Goal: Contribute content: Contribute content

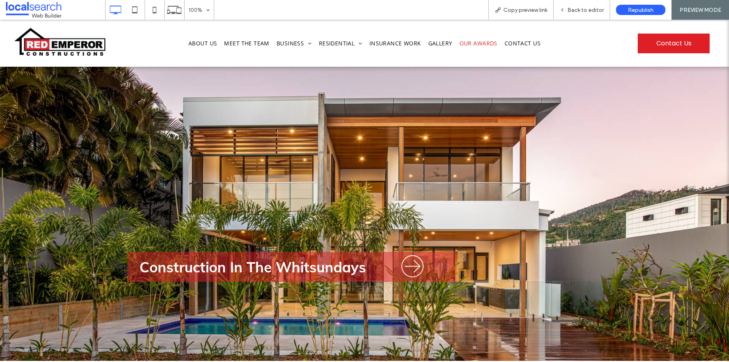
click at [479, 41] on span "Our Awards" at bounding box center [478, 43] width 38 height 13
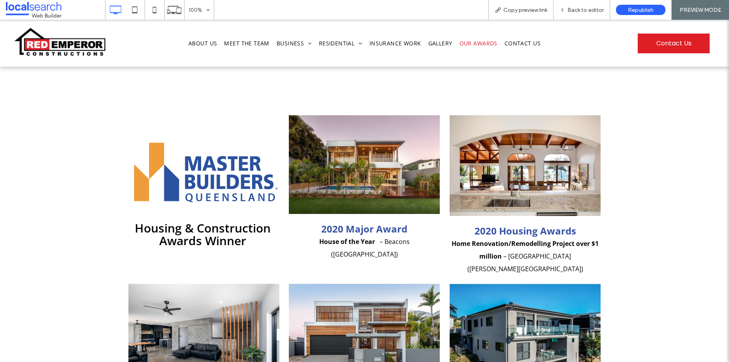
scroll to position [48, 0]
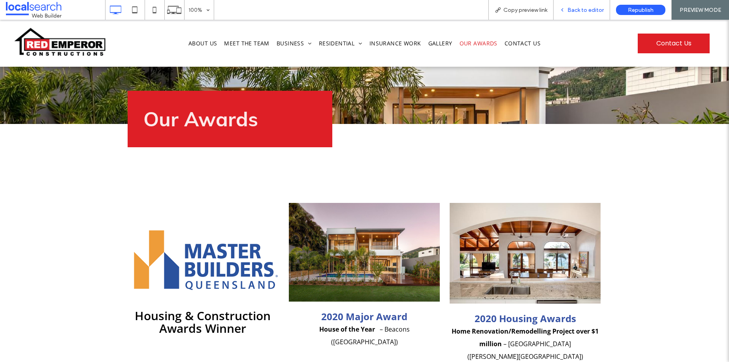
drag, startPoint x: 579, startPoint y: 8, endPoint x: 531, endPoint y: 43, distance: 59.3
click at [579, 8] on span "Back to editor" at bounding box center [585, 10] width 36 height 7
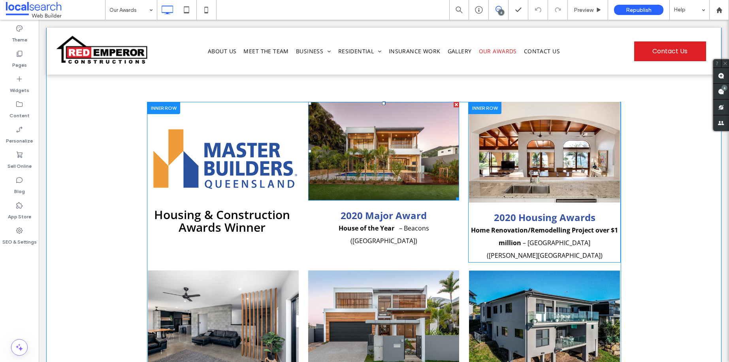
scroll to position [150, 0]
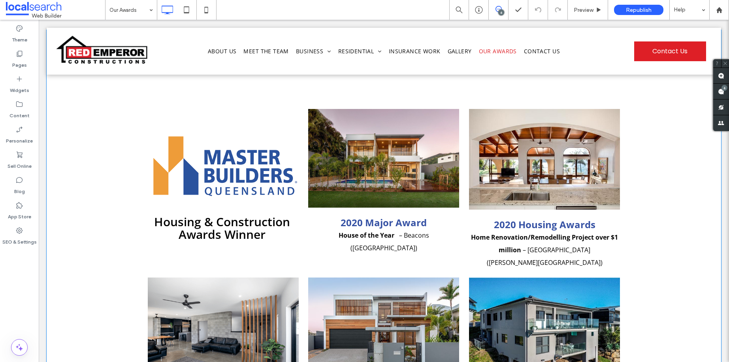
click at [184, 99] on div "Housing & Construction Awards Winner Click To Paste 2020 Major Award House of t…" at bounding box center [384, 328] width 674 height 597
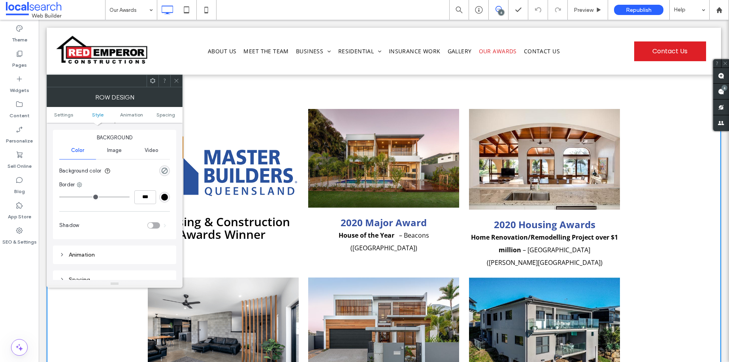
scroll to position [80, 0]
drag, startPoint x: 174, startPoint y: 83, endPoint x: 147, endPoint y: 86, distance: 27.4
click at [174, 83] on icon at bounding box center [176, 81] width 6 height 6
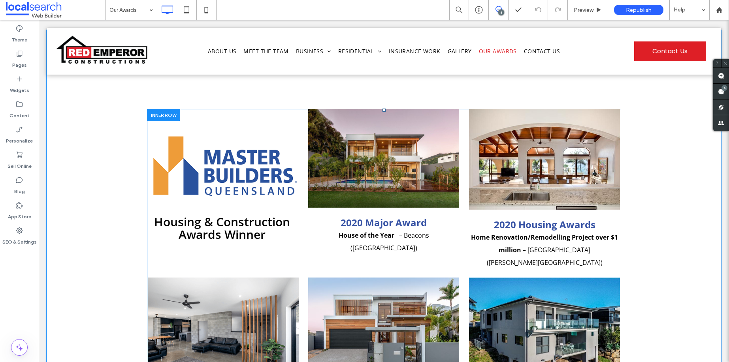
click at [171, 115] on div at bounding box center [163, 115] width 33 height 12
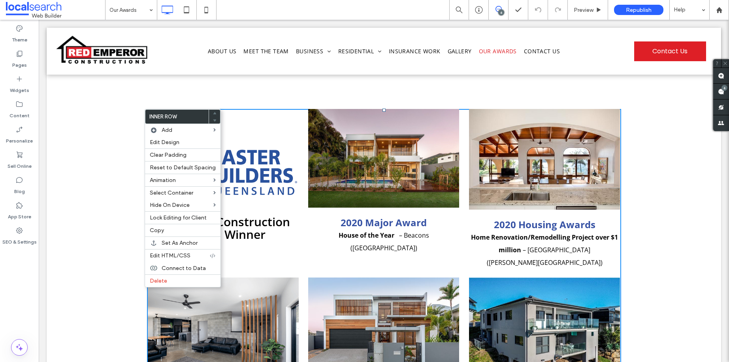
click at [226, 120] on div "Housing & Construction Awards Winner Click To Paste" at bounding box center [223, 189] width 153 height 161
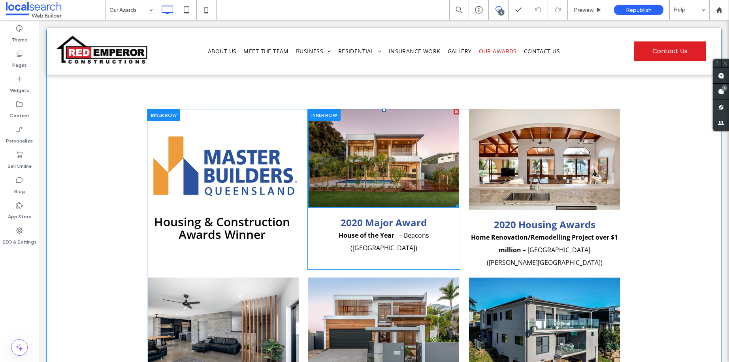
click at [340, 117] on img at bounding box center [383, 158] width 151 height 99
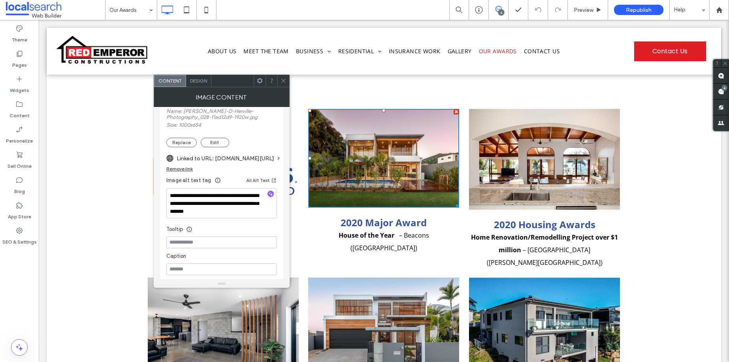
scroll to position [237, 0]
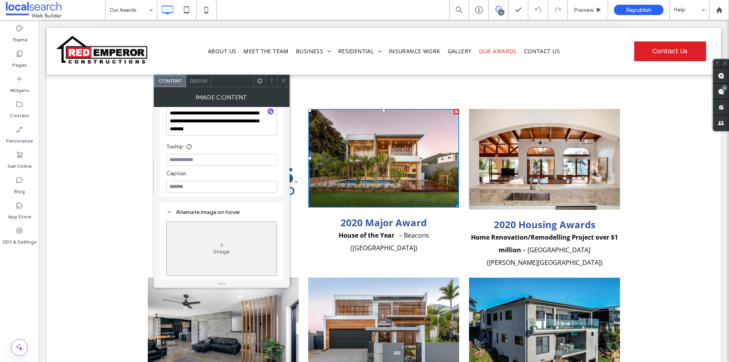
drag, startPoint x: 284, startPoint y: 86, endPoint x: 469, endPoint y: 119, distance: 187.8
click at [284, 86] on span at bounding box center [283, 81] width 6 height 12
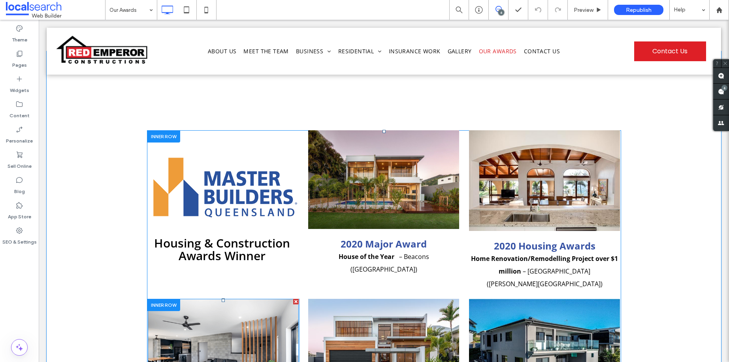
scroll to position [262, 0]
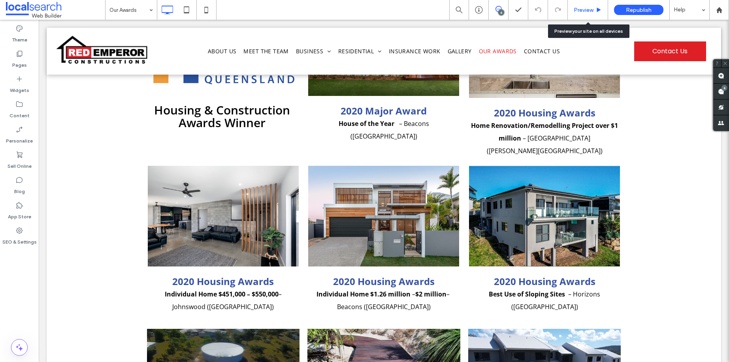
click at [591, 8] on span "Preview" at bounding box center [584, 10] width 20 height 7
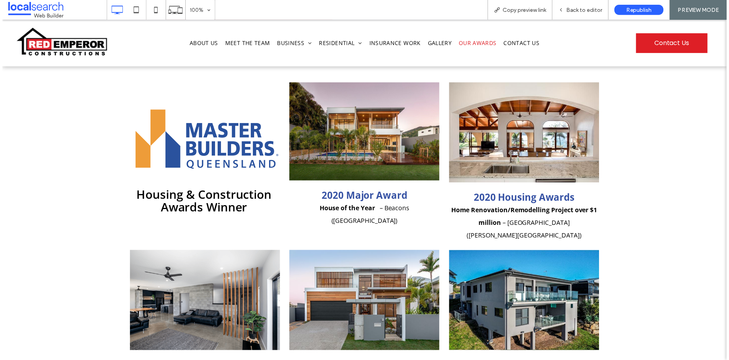
scroll to position [92, 0]
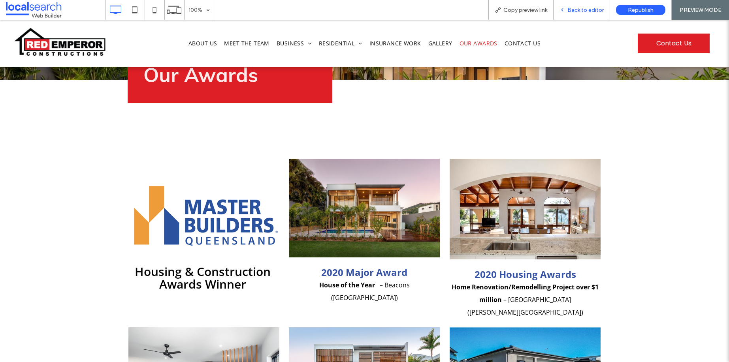
click at [578, 10] on span "Back to editor" at bounding box center [585, 10] width 36 height 7
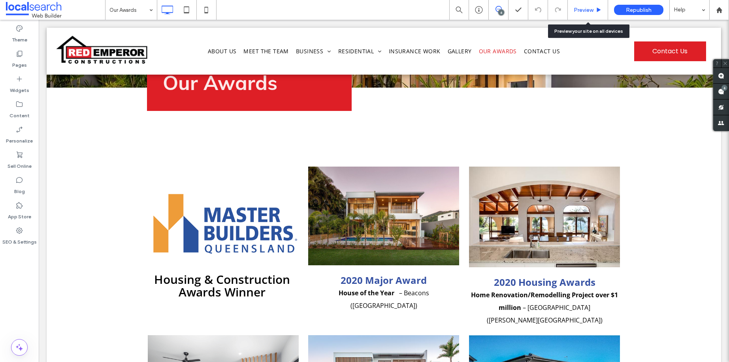
click at [598, 8] on div "Preview" at bounding box center [588, 10] width 40 height 7
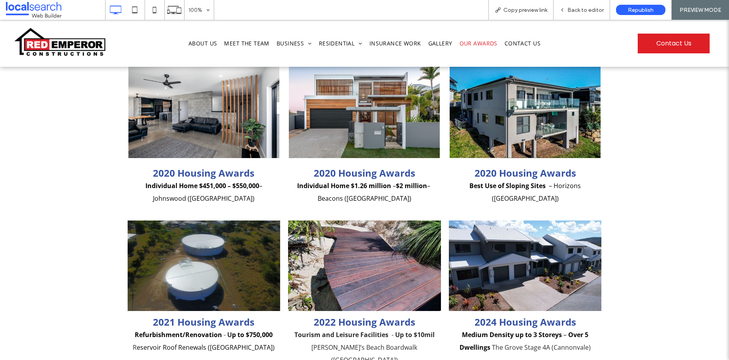
scroll to position [364, 0]
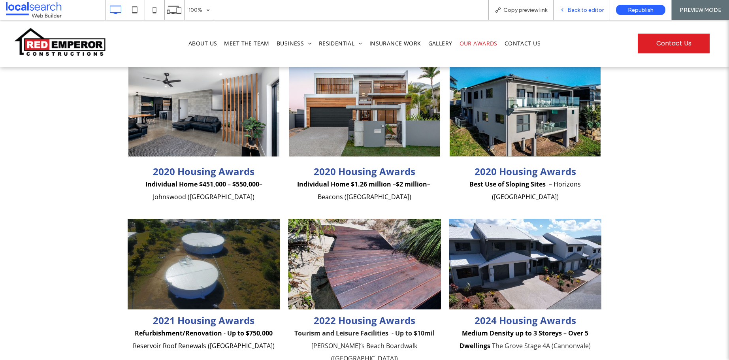
click at [583, 11] on span "Back to editor" at bounding box center [585, 10] width 36 height 7
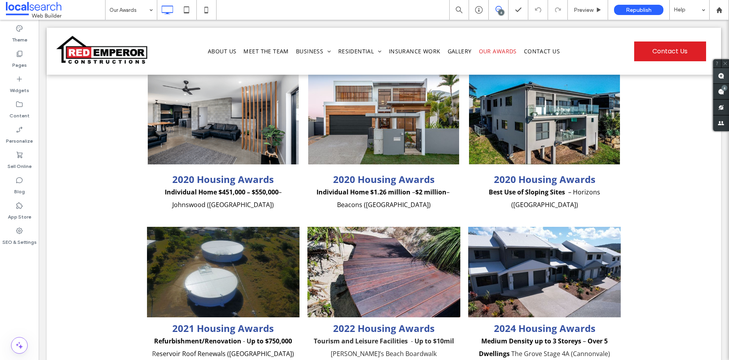
click at [723, 73] on use at bounding box center [721, 76] width 6 height 6
click at [648, 119] on div "Housing & Construction Awards Winner Click To Paste 2020 Major Award House of t…" at bounding box center [384, 114] width 674 height 597
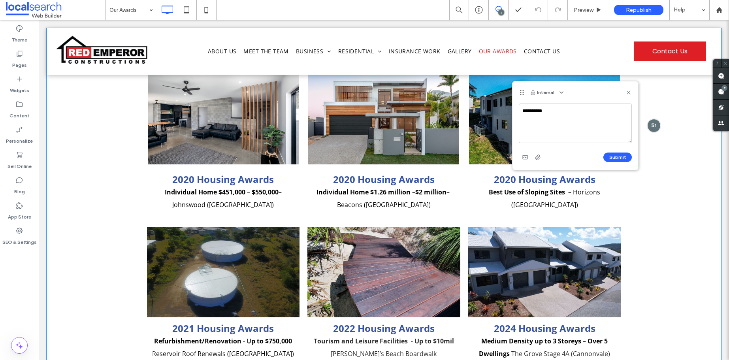
type textarea "**********"
drag, startPoint x: 627, startPoint y: 94, endPoint x: 606, endPoint y: 80, distance: 25.1
click at [627, 94] on use at bounding box center [629, 92] width 4 height 4
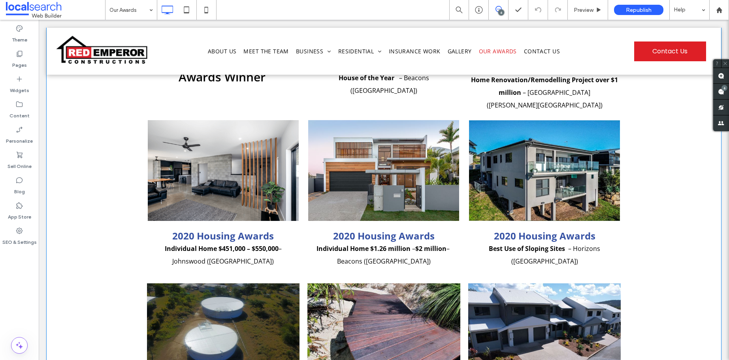
scroll to position [311, 0]
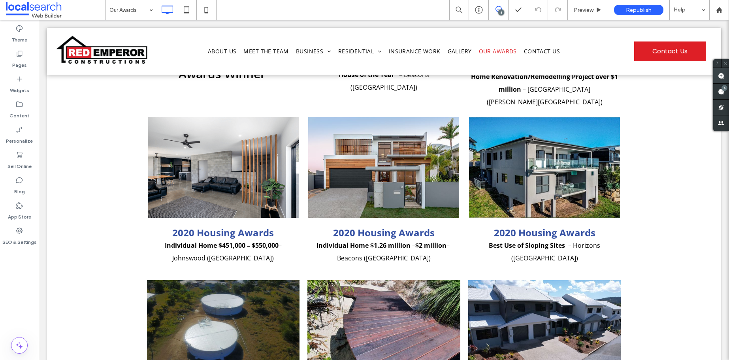
click at [723, 76] on use at bounding box center [721, 76] width 6 height 6
click at [657, 160] on div "Housing & Construction Awards Winner Click To Paste 2020 Major Award House of t…" at bounding box center [384, 167] width 674 height 597
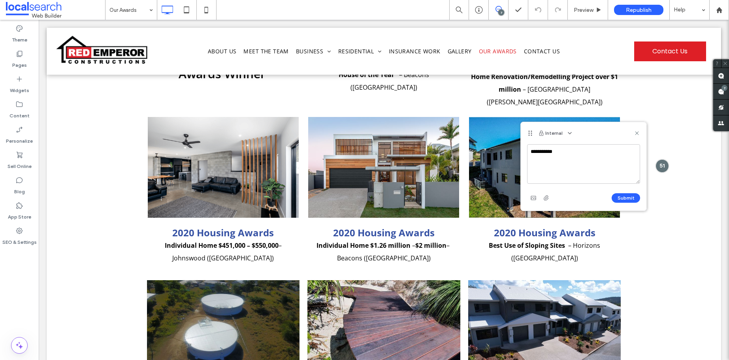
click at [605, 154] on textarea "**********" at bounding box center [583, 164] width 113 height 40
click at [573, 161] on textarea "**********" at bounding box center [583, 164] width 113 height 40
type textarea "**********"
click at [634, 197] on button "Submit" at bounding box center [626, 197] width 28 height 9
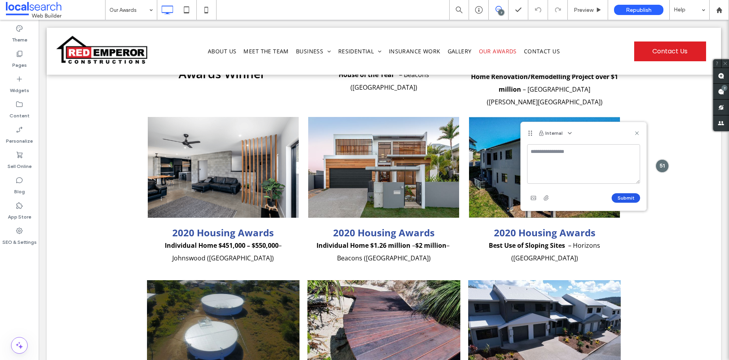
scroll to position [0, 0]
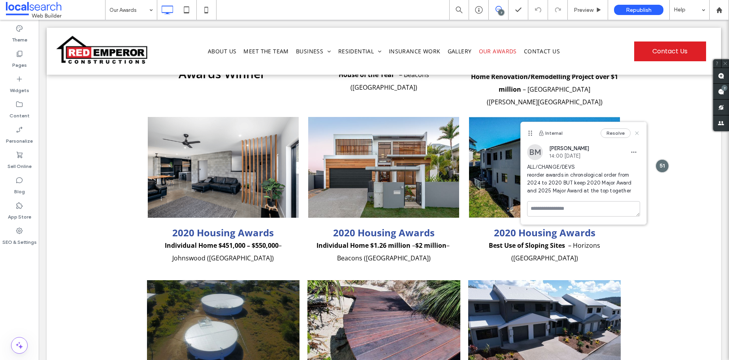
click at [638, 135] on icon at bounding box center [637, 133] width 6 height 6
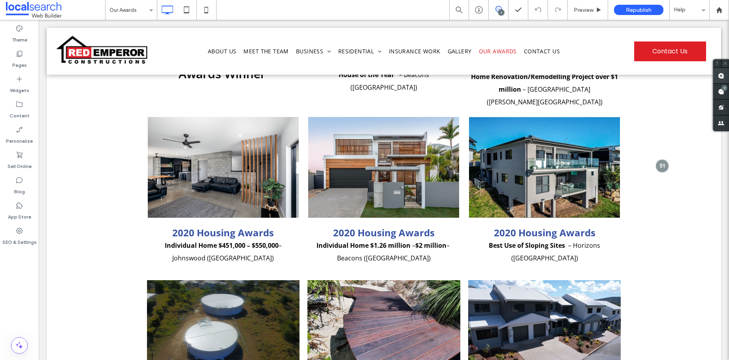
click at [720, 77] on use at bounding box center [721, 76] width 6 height 6
click at [658, 207] on div "Housing & Construction Awards Winner Click To Paste 2020 Major Award House of t…" at bounding box center [384, 167] width 674 height 597
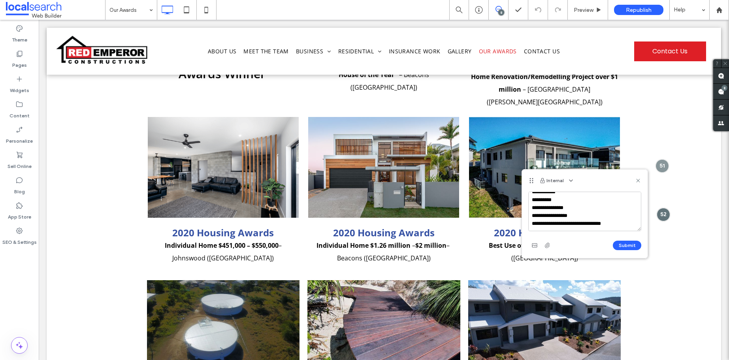
scroll to position [6, 0]
type textarea "**********"
click at [549, 245] on use "button" at bounding box center [547, 245] width 5 height 5
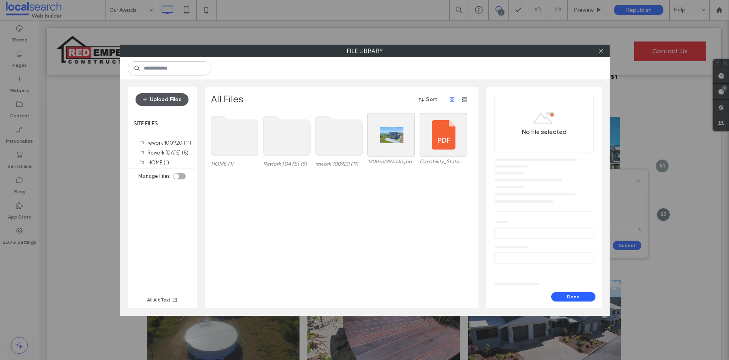
click at [168, 102] on button "Upload Files" at bounding box center [162, 99] width 53 height 13
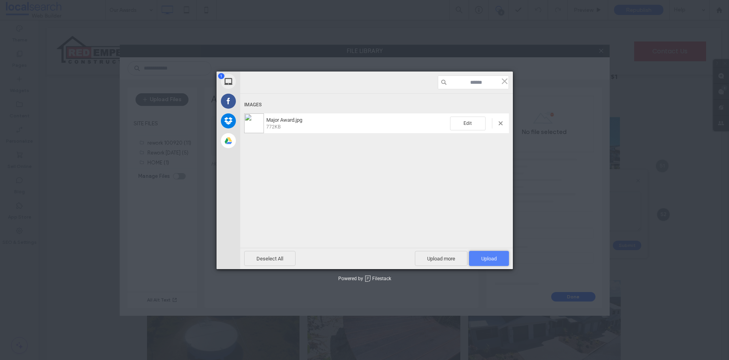
click at [485, 254] on span "Upload 1" at bounding box center [489, 258] width 40 height 15
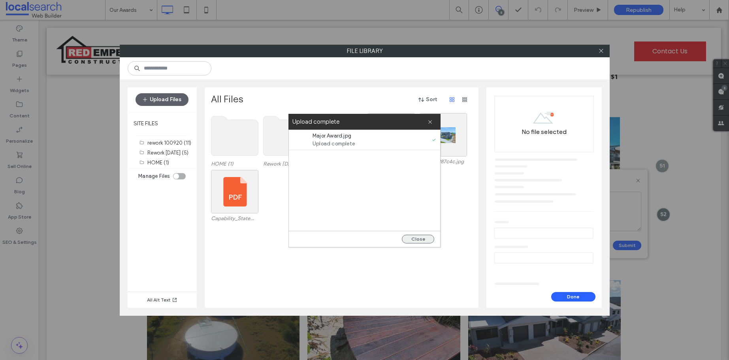
click at [423, 239] on button "Close" at bounding box center [418, 239] width 32 height 9
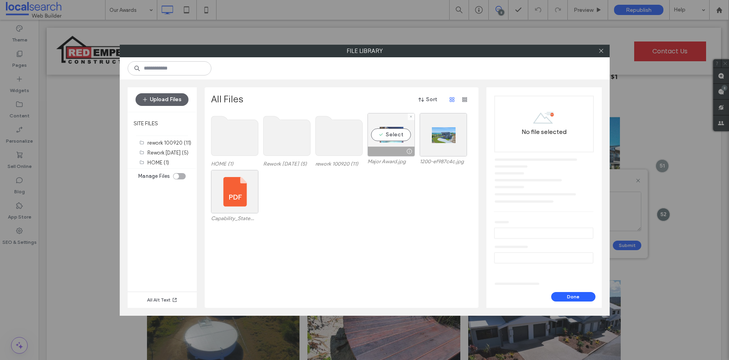
click at [384, 138] on div "Select" at bounding box center [390, 134] width 47 height 43
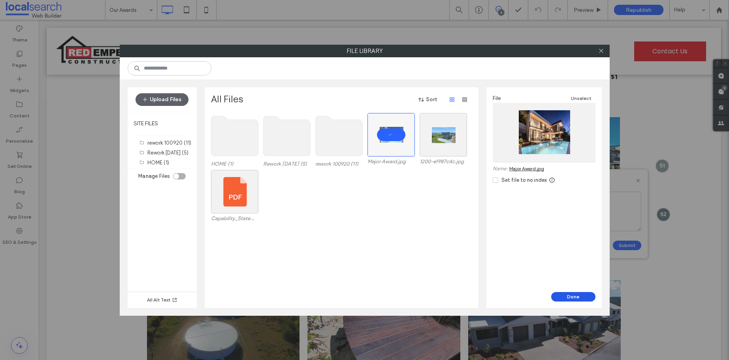
click at [568, 294] on button "Done" at bounding box center [573, 296] width 44 height 9
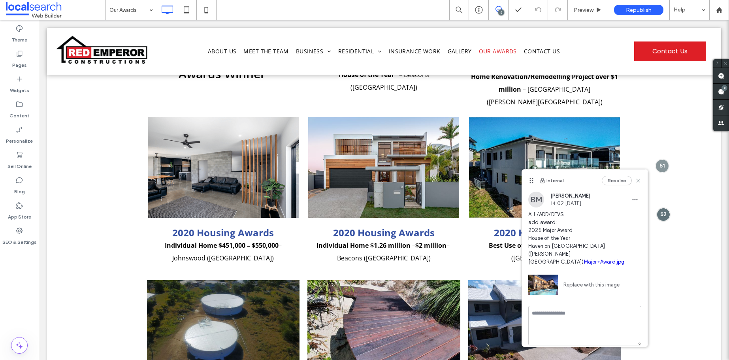
scroll to position [0, 0]
click at [640, 179] on use at bounding box center [638, 181] width 4 height 4
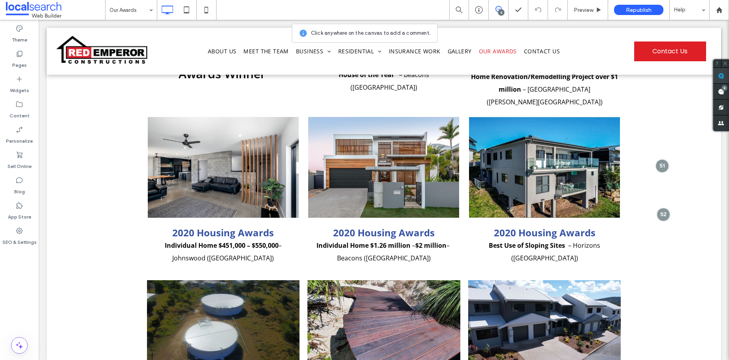
click at [720, 77] on use at bounding box center [721, 76] width 6 height 6
click at [648, 241] on div "Housing & Construction Awards Winner Click To Paste 2020 Major Award House of t…" at bounding box center [384, 167] width 674 height 597
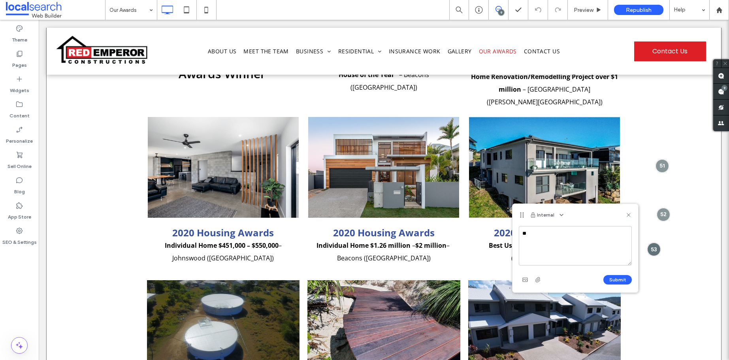
type textarea "*"
click at [590, 257] on textarea "**********" at bounding box center [575, 246] width 113 height 40
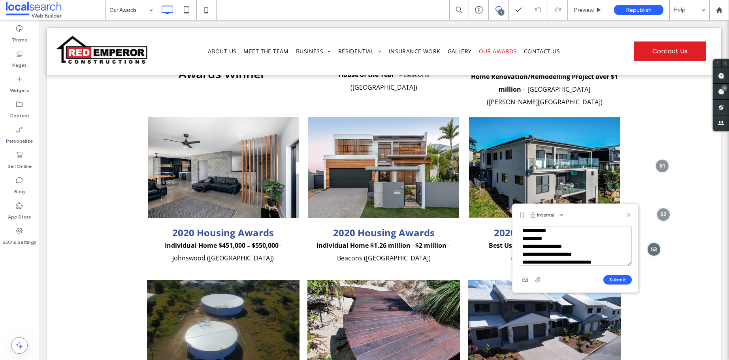
click at [616, 260] on textarea "**********" at bounding box center [575, 246] width 113 height 40
type textarea "**********"
click at [539, 280] on use "button" at bounding box center [537, 279] width 5 height 5
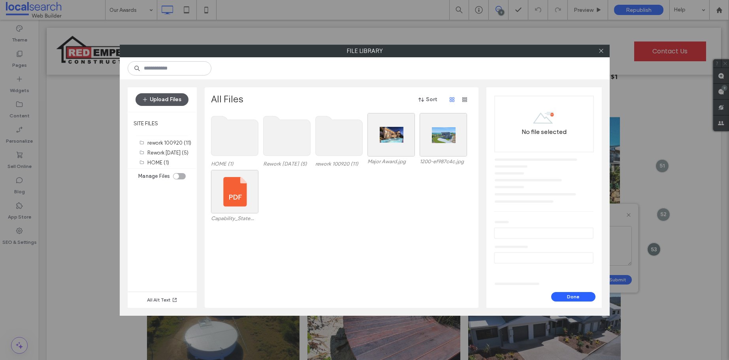
click at [175, 94] on button "Upload Files" at bounding box center [162, 99] width 53 height 13
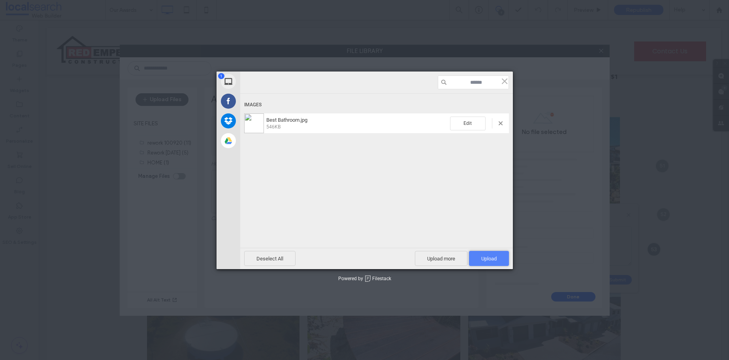
click at [485, 261] on span "Upload 1" at bounding box center [488, 259] width 15 height 6
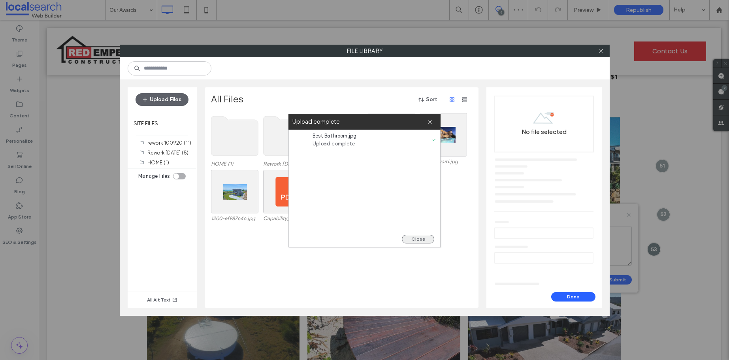
click at [421, 239] on button "Close" at bounding box center [418, 239] width 32 height 9
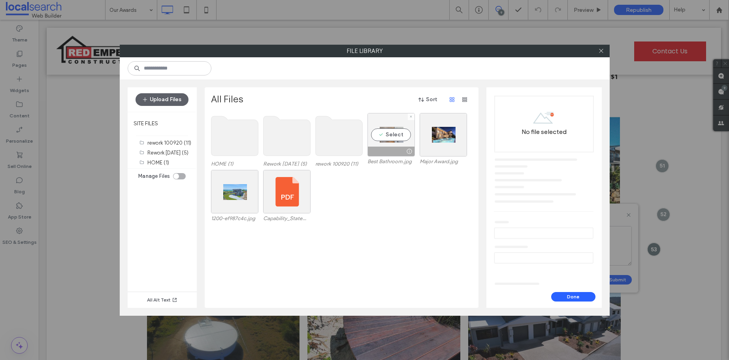
click at [390, 136] on div "Select" at bounding box center [390, 134] width 47 height 43
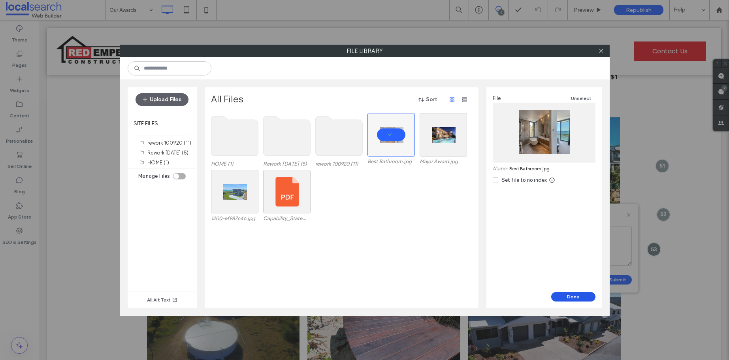
click at [578, 296] on button "Done" at bounding box center [573, 296] width 44 height 9
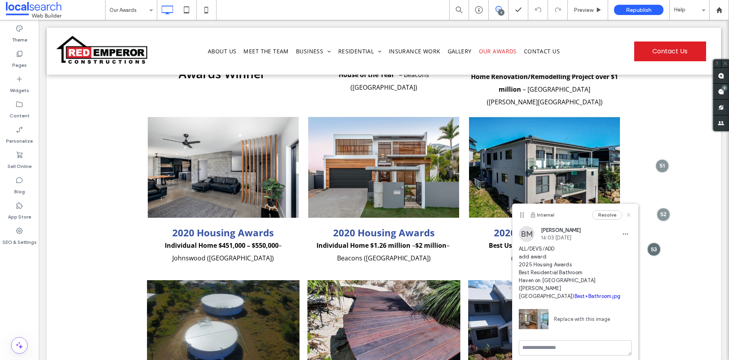
click at [629, 215] on icon at bounding box center [628, 215] width 6 height 6
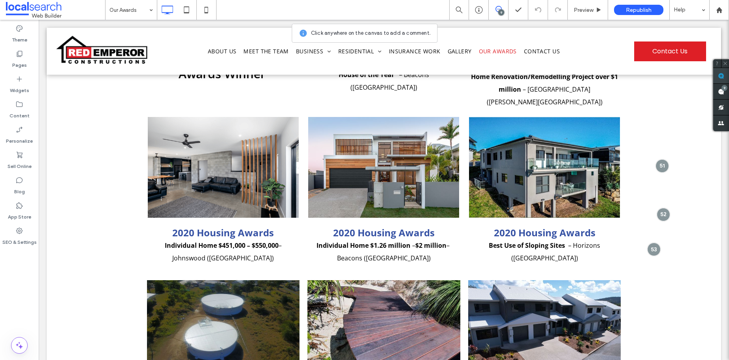
click at [719, 77] on use at bounding box center [721, 76] width 6 height 6
click at [657, 256] on div "Housing & Construction Awards Winner Click To Paste 2020 Major Award House of t…" at bounding box center [384, 167] width 674 height 597
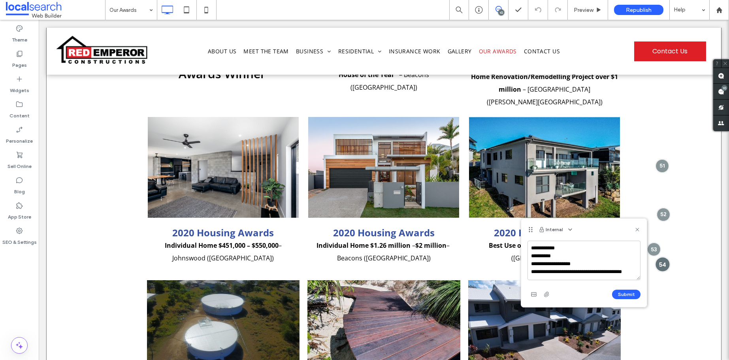
scroll to position [3, 0]
click at [535, 276] on textarea "**********" at bounding box center [583, 261] width 113 height 40
click at [550, 277] on textarea "**********" at bounding box center [583, 261] width 113 height 40
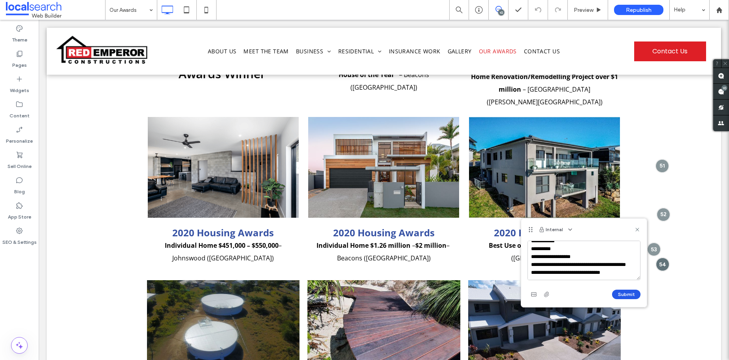
type textarea "**********"
click at [621, 291] on button "Submit" at bounding box center [626, 294] width 28 height 9
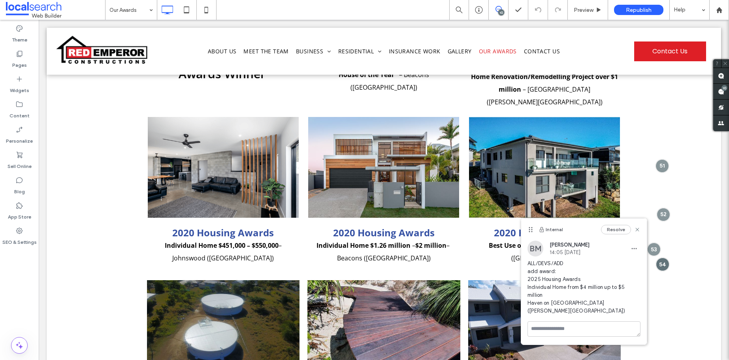
scroll to position [0, 0]
click at [637, 230] on use at bounding box center [637, 230] width 4 height 4
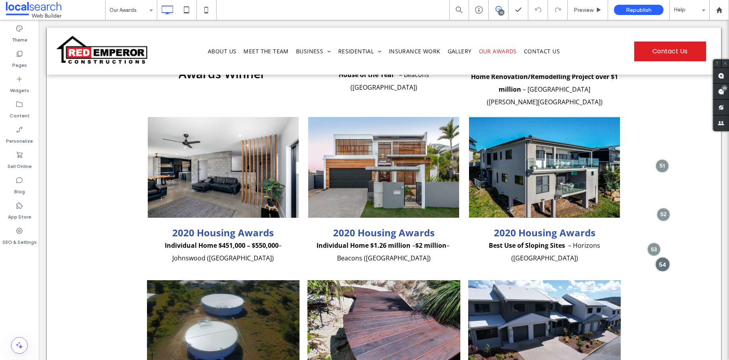
click at [663, 257] on div at bounding box center [662, 264] width 15 height 15
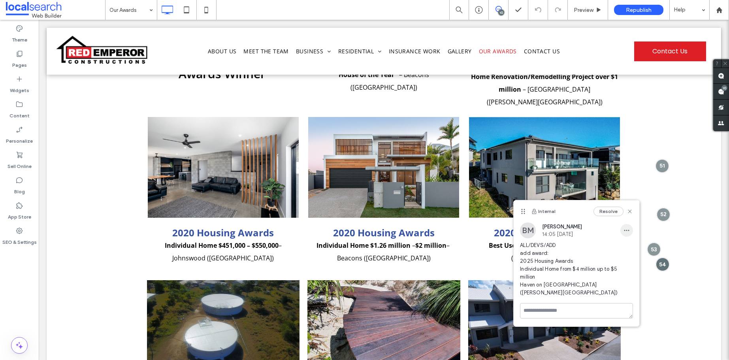
click at [623, 226] on span "button" at bounding box center [626, 230] width 13 height 13
click at [623, 247] on div "Edit" at bounding box center [656, 250] width 70 height 15
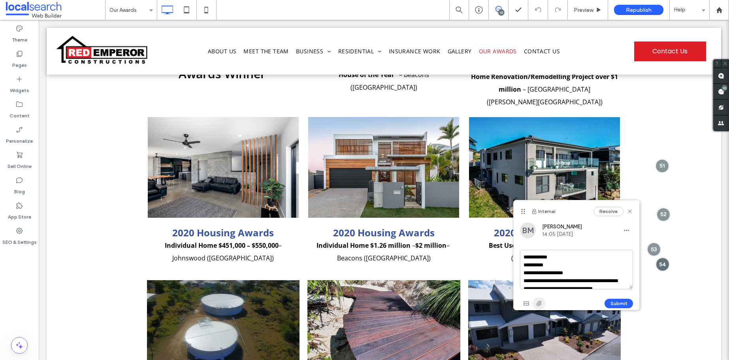
click at [539, 302] on use "button" at bounding box center [538, 303] width 5 height 5
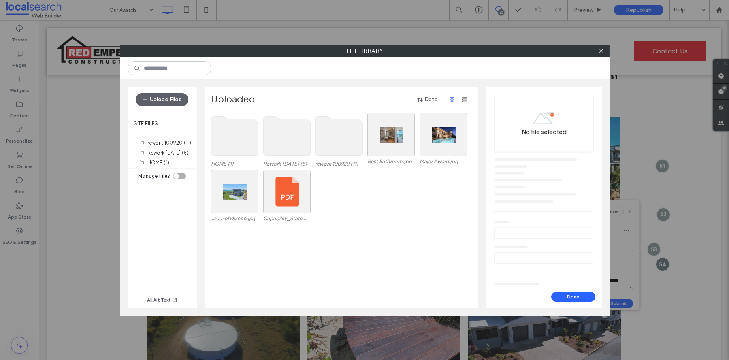
click at [339, 151] on use at bounding box center [338, 136] width 47 height 40
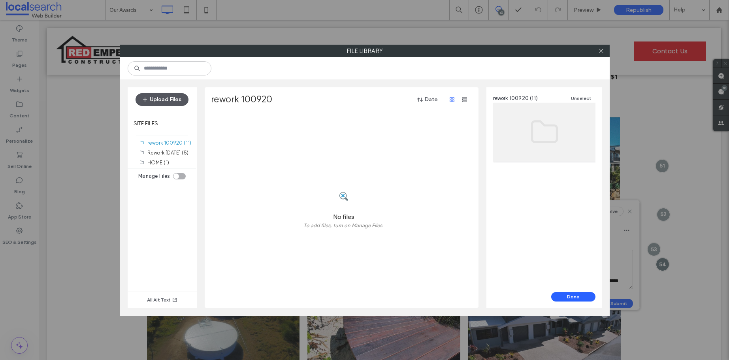
click at [175, 103] on button "Upload Files" at bounding box center [162, 99] width 53 height 13
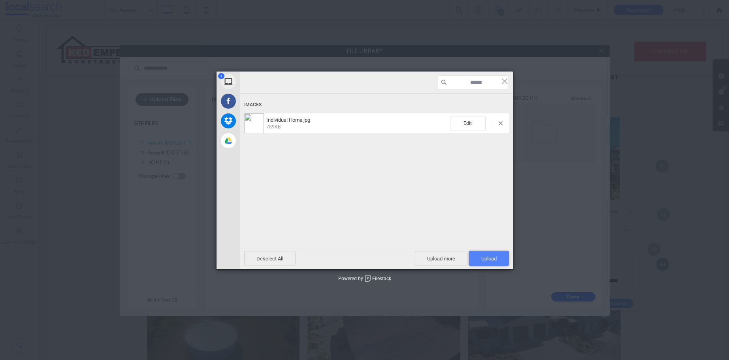
click at [486, 260] on span "Upload 1" at bounding box center [488, 259] width 15 height 6
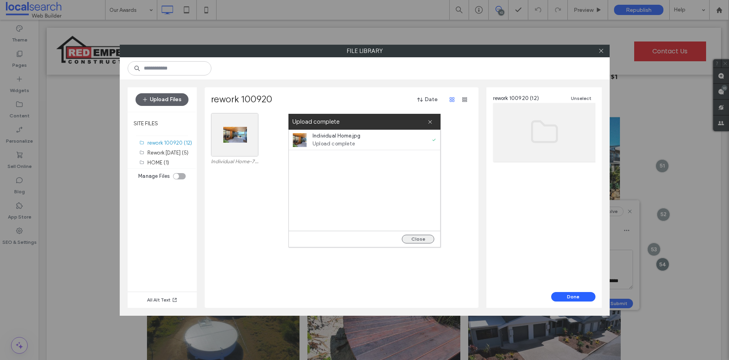
click at [422, 239] on button "Close" at bounding box center [418, 239] width 32 height 9
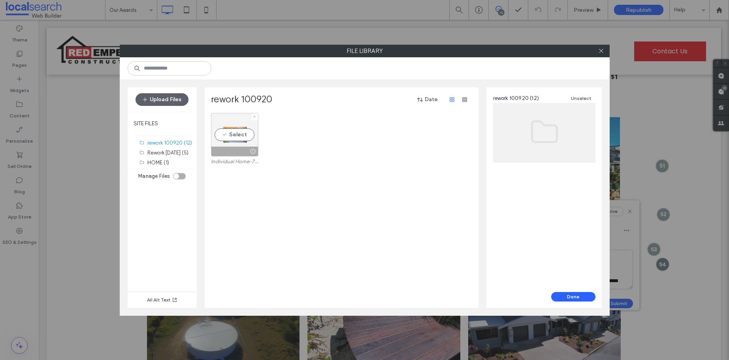
click at [232, 136] on div "Select" at bounding box center [234, 134] width 47 height 43
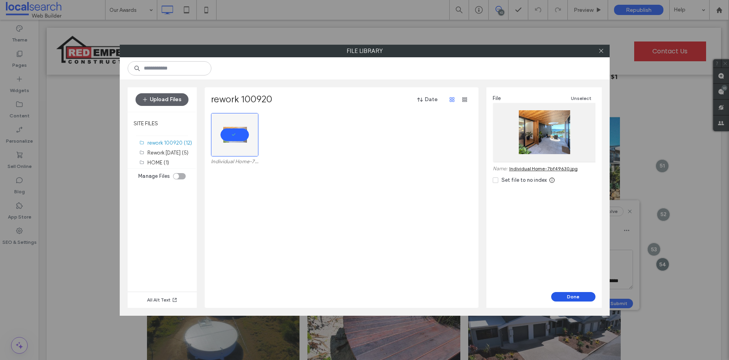
click at [583, 298] on button "Done" at bounding box center [573, 296] width 44 height 9
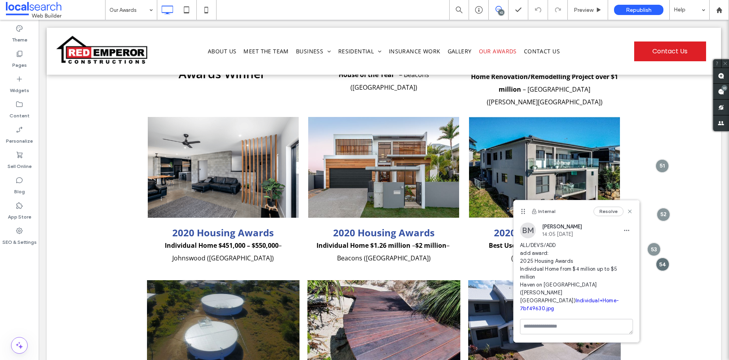
click at [566, 297] on link "Individual+Home-7bf49630.jpg" at bounding box center [569, 304] width 99 height 14
click at [628, 208] on icon at bounding box center [630, 211] width 6 height 6
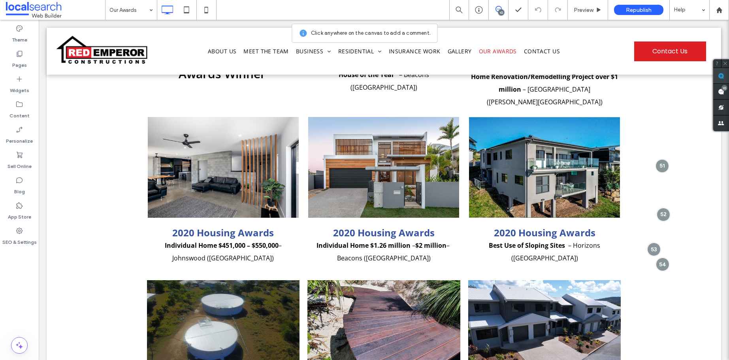
drag, startPoint x: 724, startPoint y: 75, endPoint x: 657, endPoint y: 203, distance: 144.0
click at [724, 75] on span at bounding box center [721, 75] width 16 height 15
click at [674, 240] on div "Housing & Construction Awards Winner Click To Paste 2020 Major Award House of t…" at bounding box center [384, 167] width 674 height 597
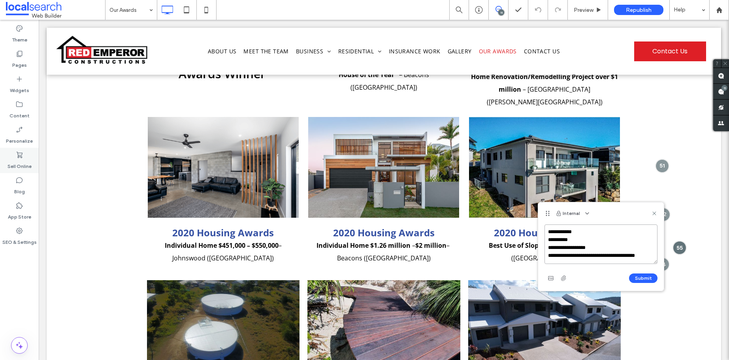
scroll to position [3, 0]
click at [576, 259] on textarea "**********" at bounding box center [600, 244] width 113 height 40
click at [607, 261] on textarea "**********" at bounding box center [600, 244] width 113 height 40
type textarea "**********"
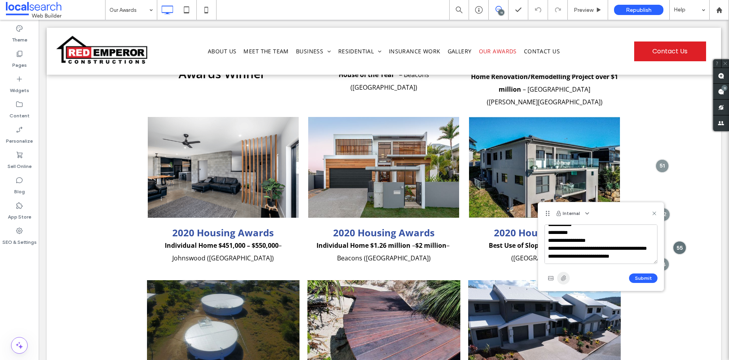
click at [560, 278] on icon "button" at bounding box center [563, 278] width 6 height 6
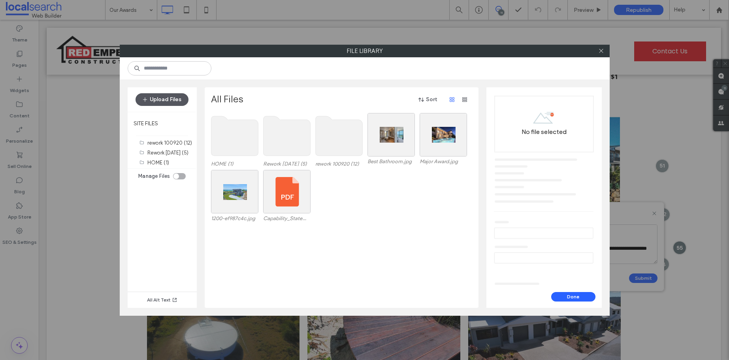
click at [164, 99] on button "Upload Files" at bounding box center [162, 99] width 53 height 13
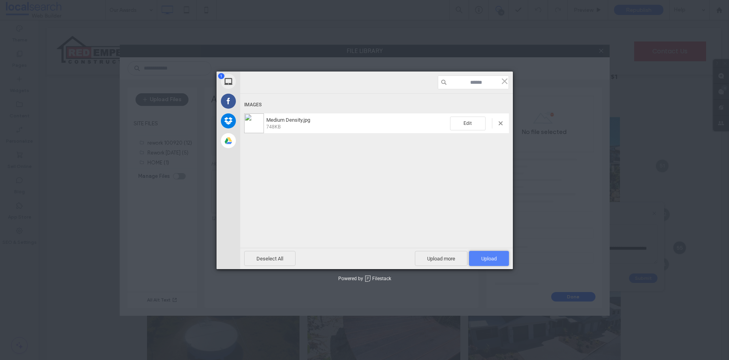
click at [489, 260] on span "Upload 1" at bounding box center [488, 259] width 15 height 6
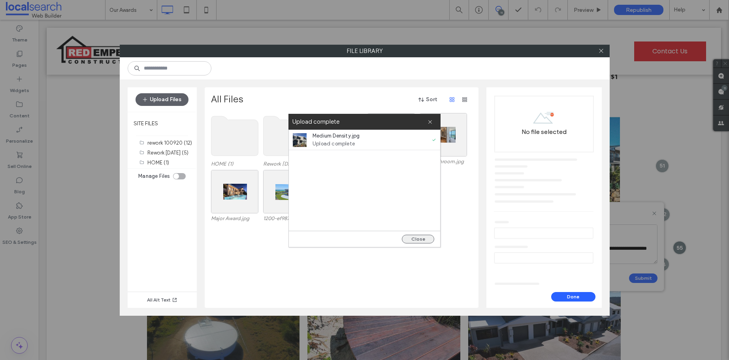
click at [423, 237] on button "Close" at bounding box center [418, 239] width 32 height 9
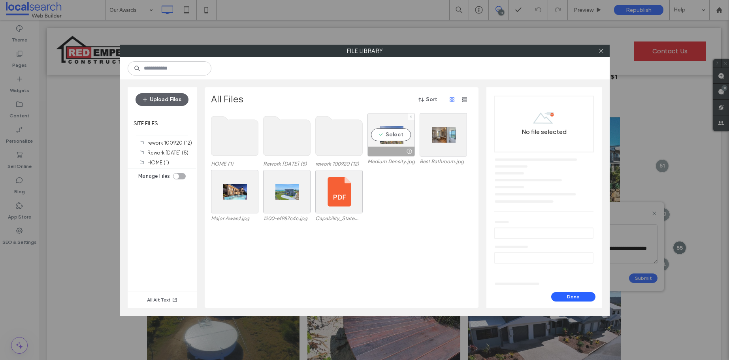
click at [390, 135] on div "Select" at bounding box center [390, 134] width 47 height 43
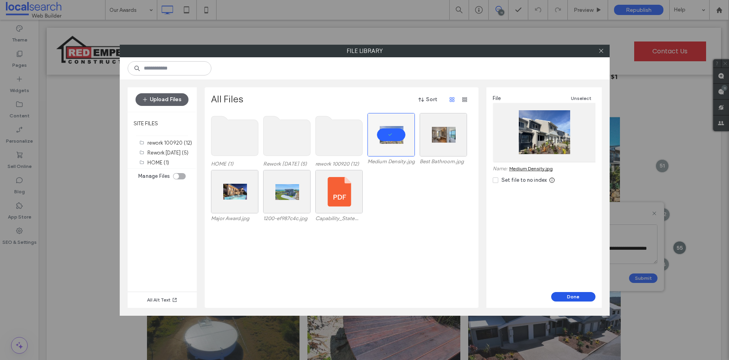
click at [578, 293] on button "Done" at bounding box center [573, 296] width 44 height 9
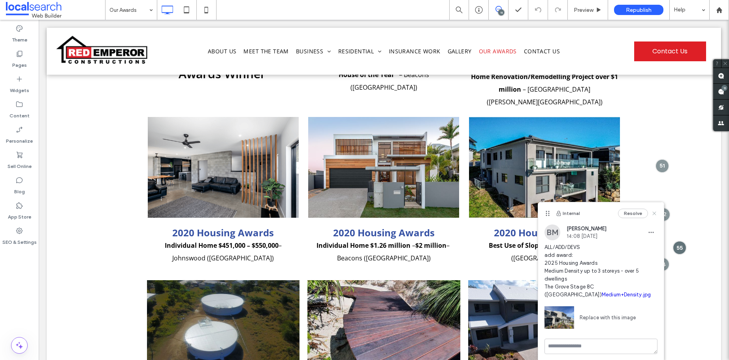
click at [655, 214] on use at bounding box center [654, 213] width 4 height 4
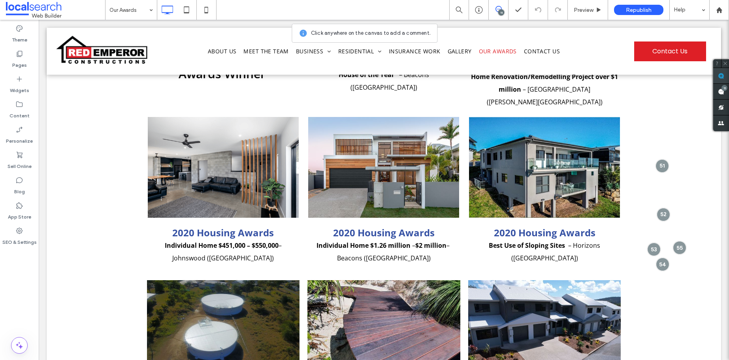
drag, startPoint x: 719, startPoint y: 76, endPoint x: 713, endPoint y: 117, distance: 41.5
click at [719, 77] on use at bounding box center [721, 76] width 6 height 6
click at [673, 267] on div "Housing & Construction Awards Winner Click To Paste 2020 Major Award House of t…" at bounding box center [384, 167] width 674 height 597
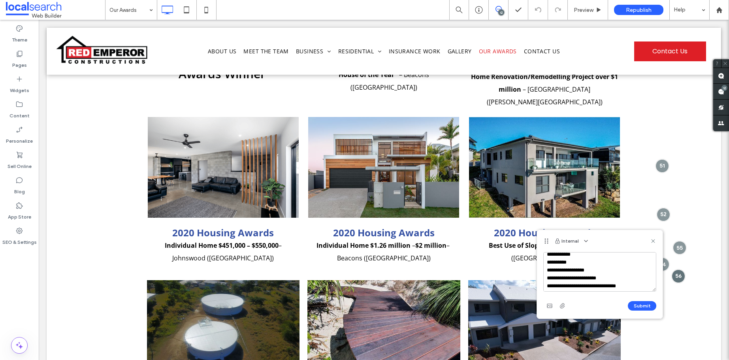
scroll to position [7, 0]
type textarea "**********"
click at [563, 305] on icon "button" at bounding box center [562, 306] width 6 height 6
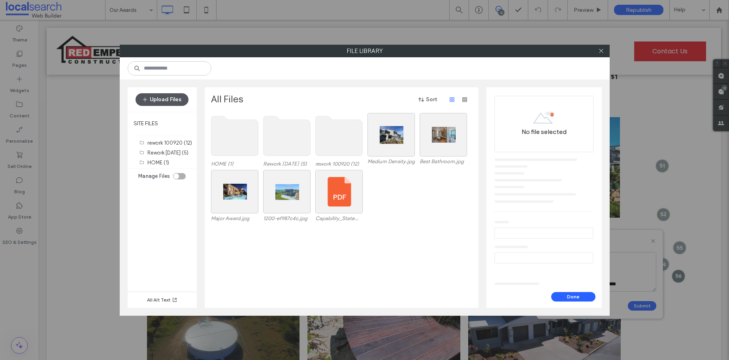
click at [170, 96] on button "Upload Files" at bounding box center [162, 99] width 53 height 13
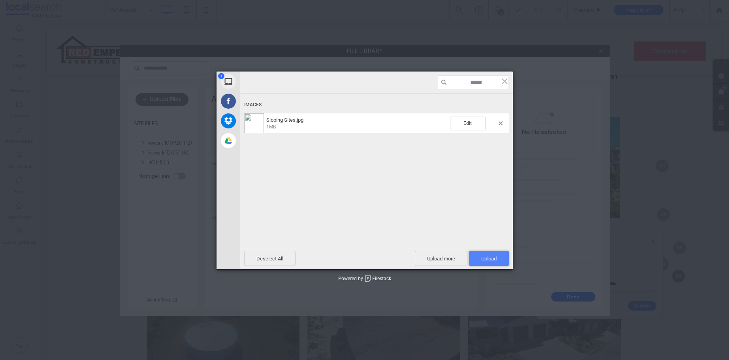
click at [484, 258] on span "Upload 1" at bounding box center [488, 259] width 15 height 6
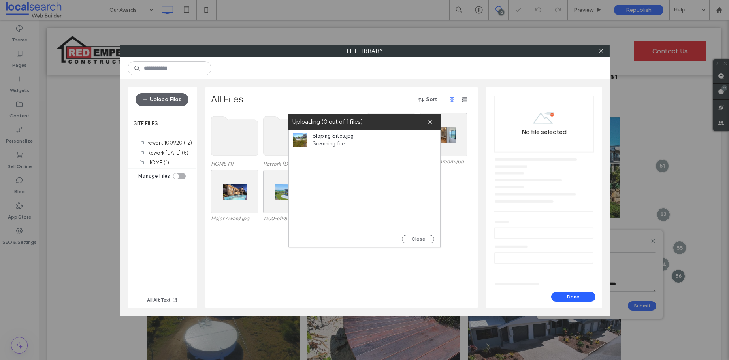
drag, startPoint x: 537, startPoint y: 130, endPoint x: 546, endPoint y: 137, distance: 11.8
click at [414, 235] on button "Close" at bounding box center [418, 239] width 32 height 9
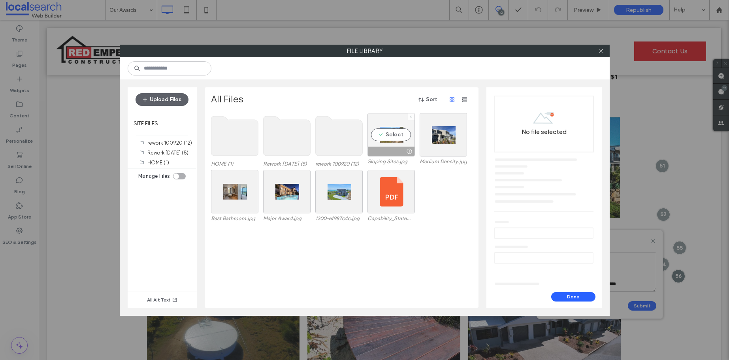
click at [395, 135] on div "Select" at bounding box center [390, 134] width 47 height 43
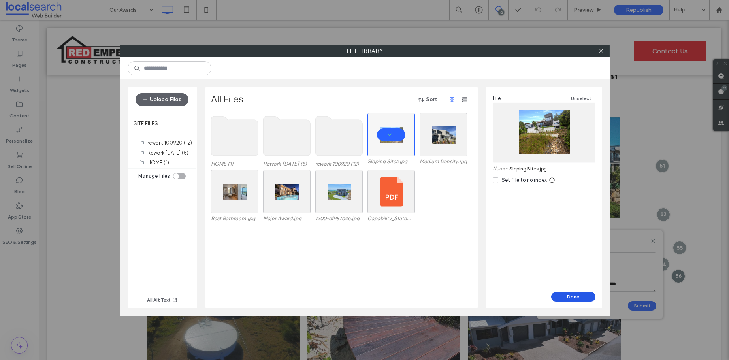
click at [578, 298] on button "Done" at bounding box center [573, 296] width 44 height 9
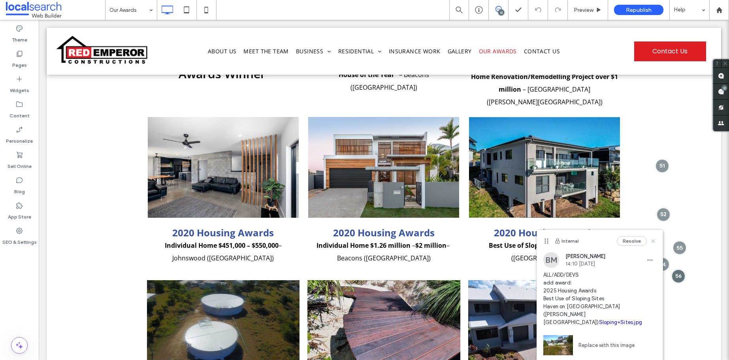
click at [652, 241] on use at bounding box center [653, 241] width 4 height 4
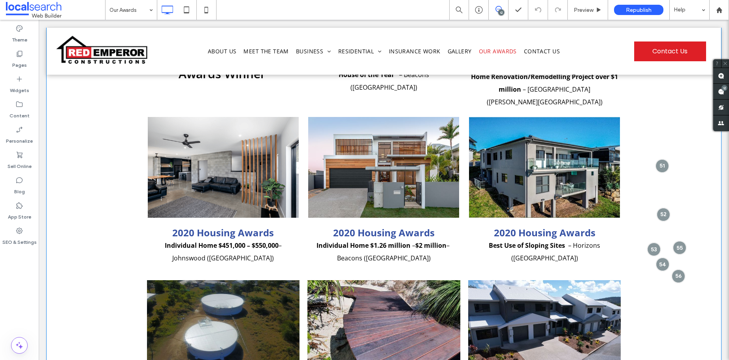
click at [653, 151] on div "Housing & Construction Awards Winner Click To Paste 2020 Major Award House of t…" at bounding box center [384, 167] width 674 height 597
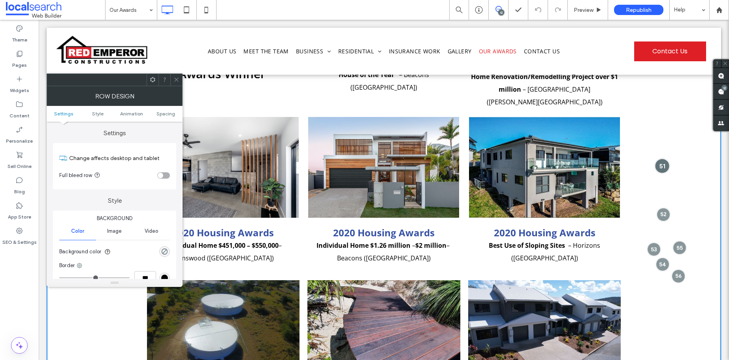
click at [655, 158] on div at bounding box center [662, 165] width 15 height 15
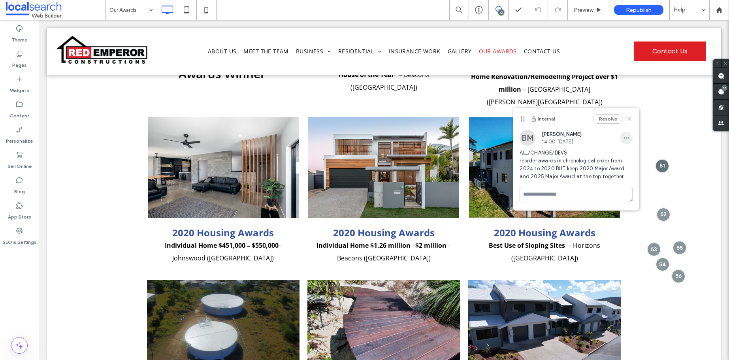
click at [623, 137] on icon "button" at bounding box center [626, 138] width 6 height 6
click at [629, 155] on span "Edit" at bounding box center [632, 158] width 10 height 8
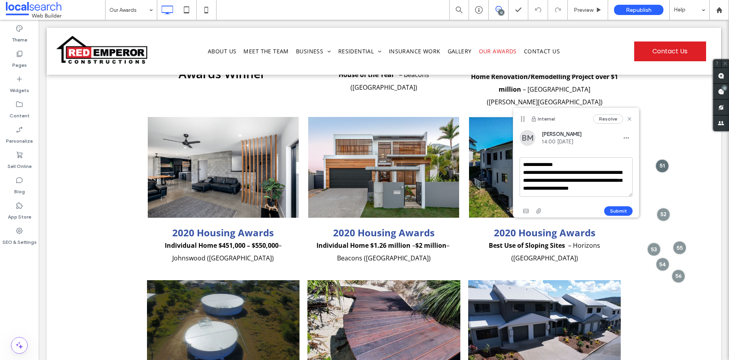
click at [548, 179] on textarea "**********" at bounding box center [576, 177] width 113 height 40
type textarea "**********"
click at [611, 213] on button "Submit" at bounding box center [618, 210] width 28 height 9
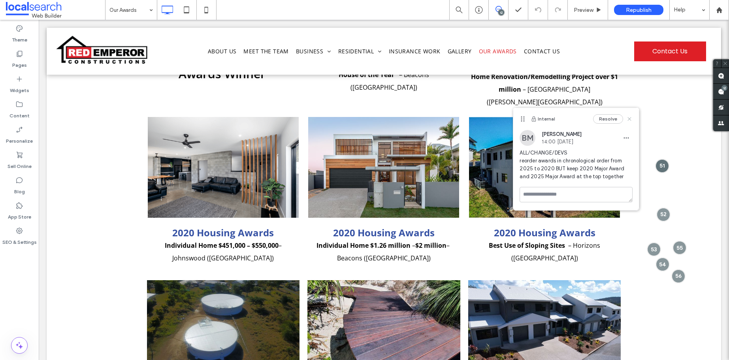
drag, startPoint x: 627, startPoint y: 119, endPoint x: 580, endPoint y: 104, distance: 49.1
click at [627, 119] on icon at bounding box center [629, 119] width 6 height 6
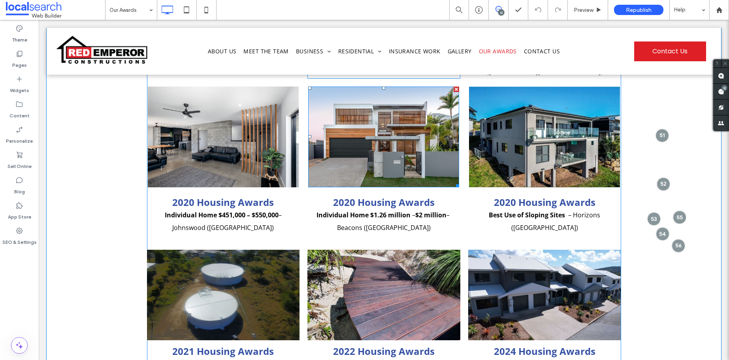
scroll to position [348, 0]
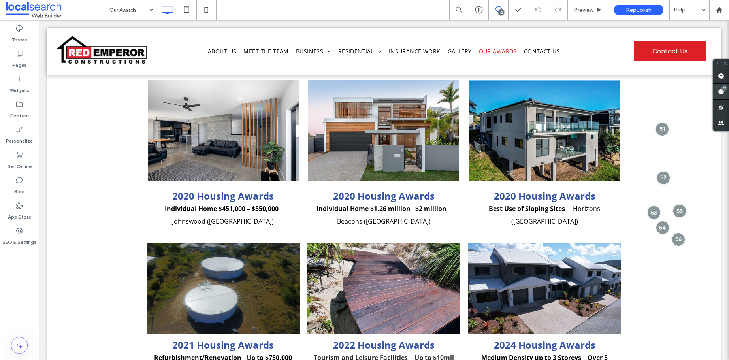
click at [723, 88] on div "12" at bounding box center [724, 88] width 6 height 6
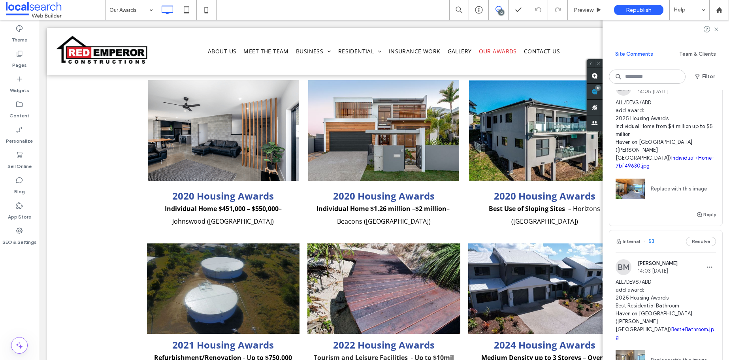
scroll to position [434, 0]
